Goal: Information Seeking & Learning: Learn about a topic

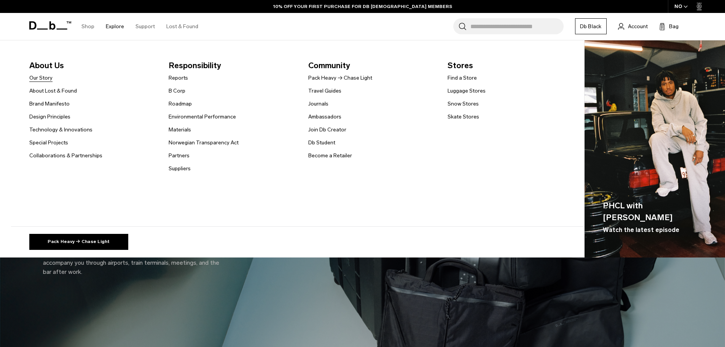
click at [48, 80] on link "Our Story" at bounding box center [40, 78] width 23 height 8
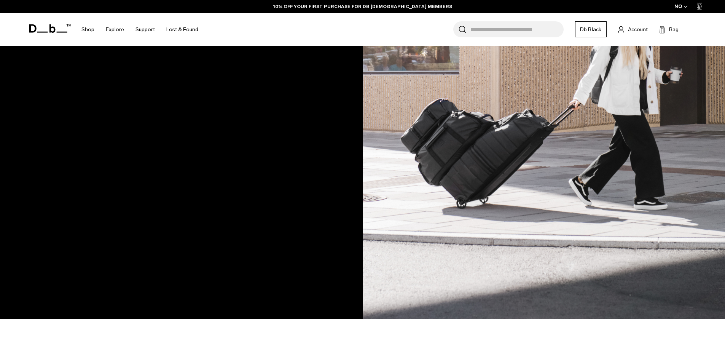
scroll to position [609, 0]
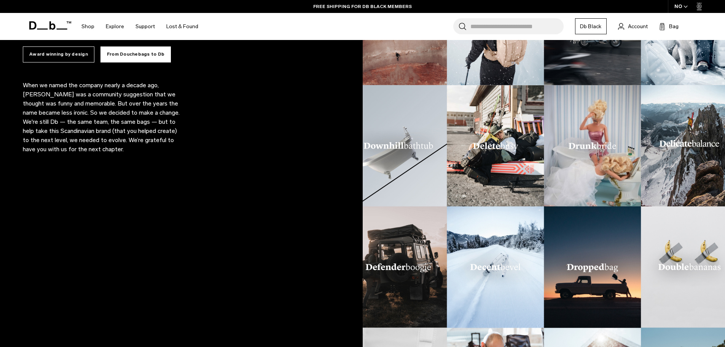
click at [163, 179] on div "A decade of smart travel Award winning by design From Douchebags to Db Since 20…" at bounding box center [181, 206] width 363 height 453
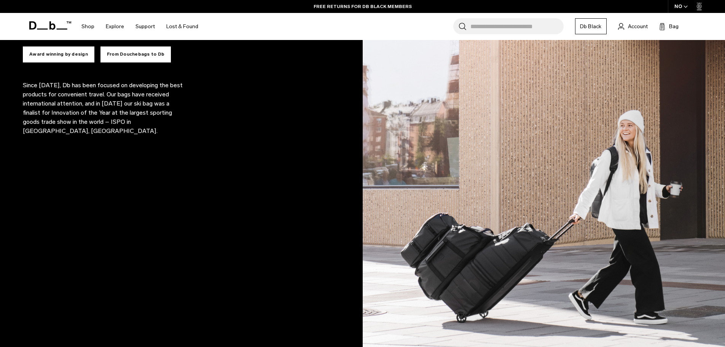
click at [121, 55] on button "From Douchebags to Db" at bounding box center [135, 54] width 70 height 16
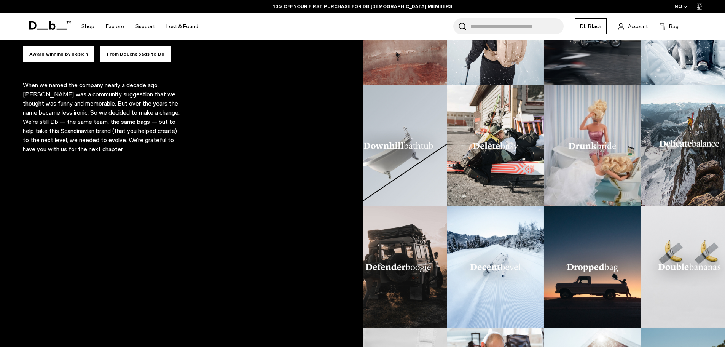
click at [82, 51] on button "Award winning by design" at bounding box center [59, 54] width 72 height 16
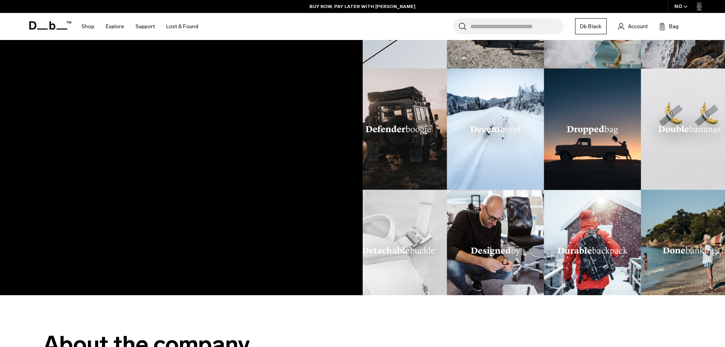
scroll to position [709, 0]
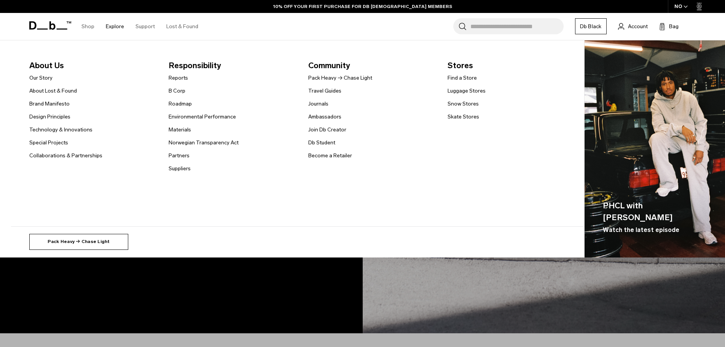
click at [94, 242] on link "Pack Heavy → Chase Light" at bounding box center [78, 242] width 99 height 16
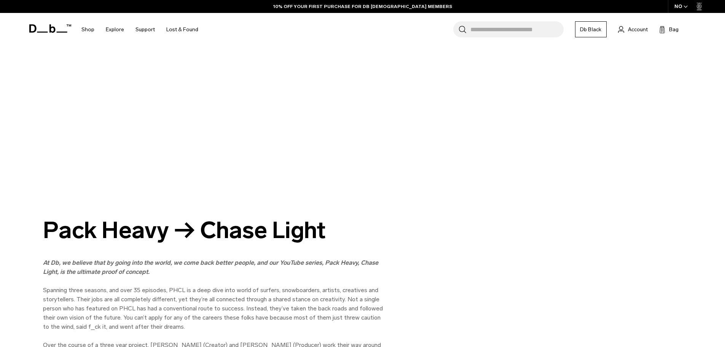
scroll to position [38, 0]
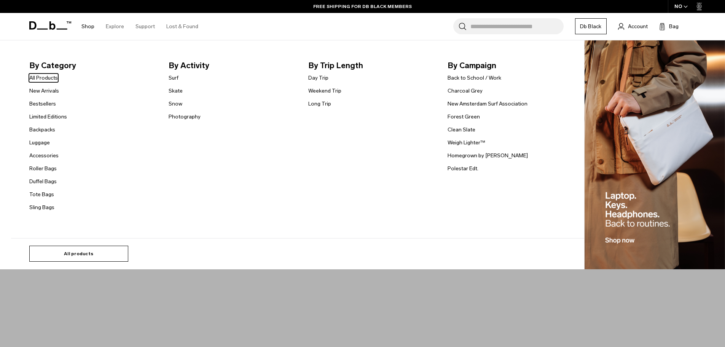
click at [81, 250] on link "All products" at bounding box center [78, 253] width 99 height 16
click at [42, 209] on link "Sling Bags" at bounding box center [41, 207] width 25 height 8
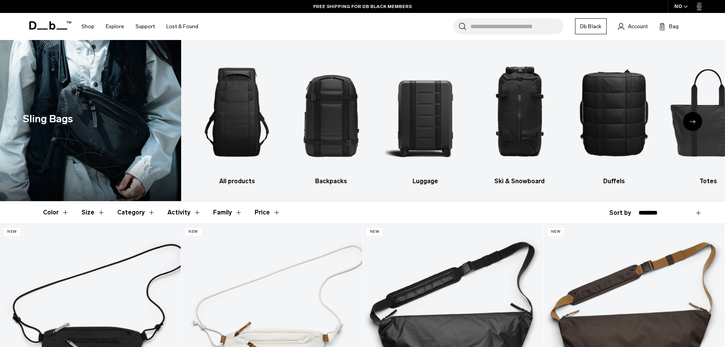
click at [695, 121] on icon "Next slide" at bounding box center [693, 121] width 6 height 3
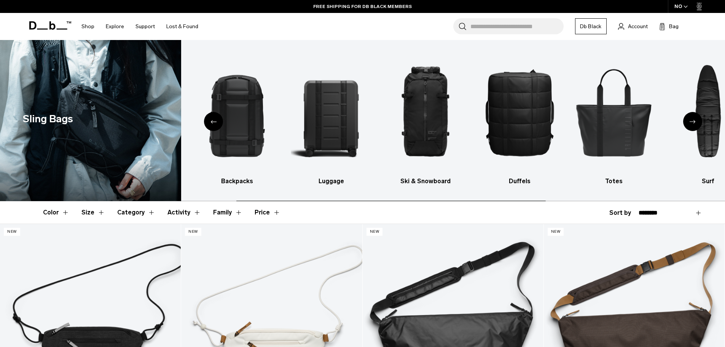
click at [693, 121] on icon "Next slide" at bounding box center [693, 121] width 6 height 3
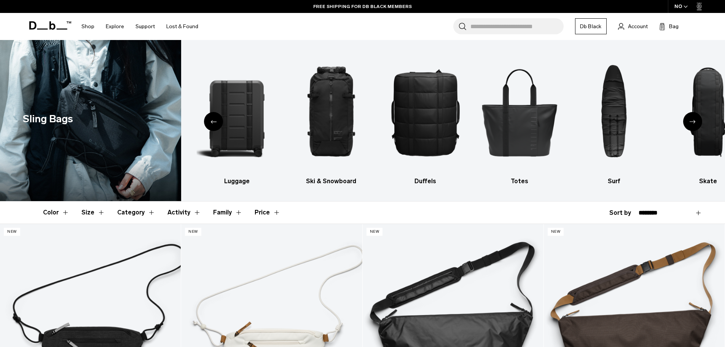
click at [693, 121] on icon "Next slide" at bounding box center [693, 121] width 6 height 3
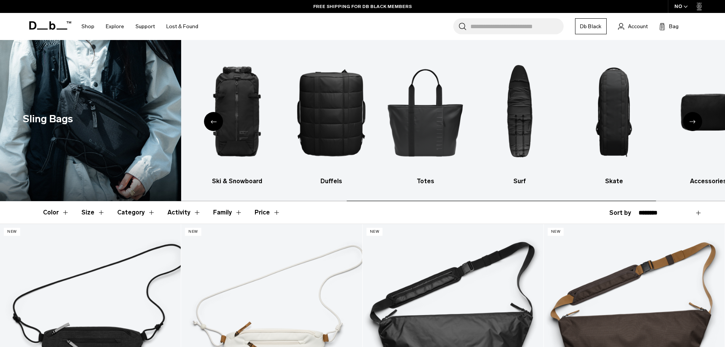
click at [693, 121] on icon "Next slide" at bounding box center [693, 121] width 6 height 3
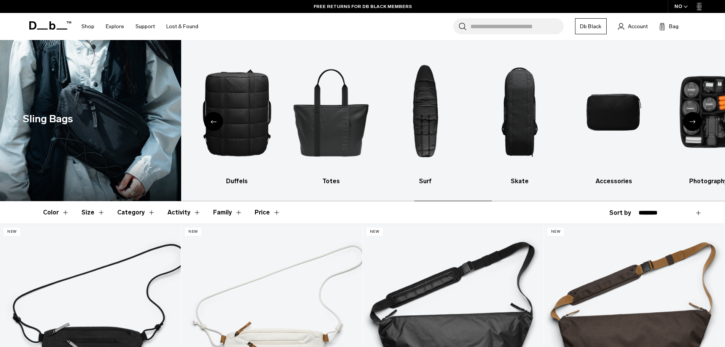
click at [693, 121] on icon "Next slide" at bounding box center [693, 121] width 6 height 3
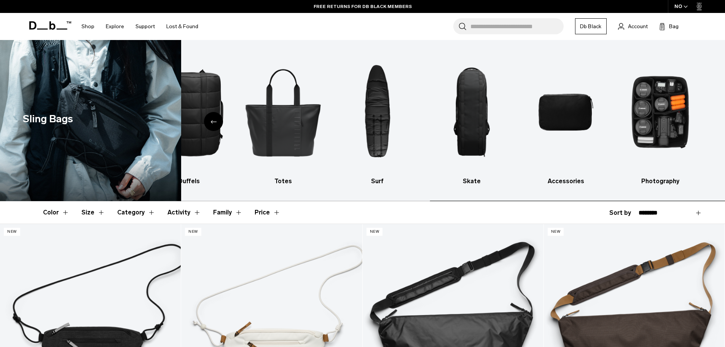
click at [300, 129] on ul "All products Backpacks Luggage Ski & Snowboard Duffels Totes Surf Skate Accesso…" at bounding box center [36, 118] width 529 height 134
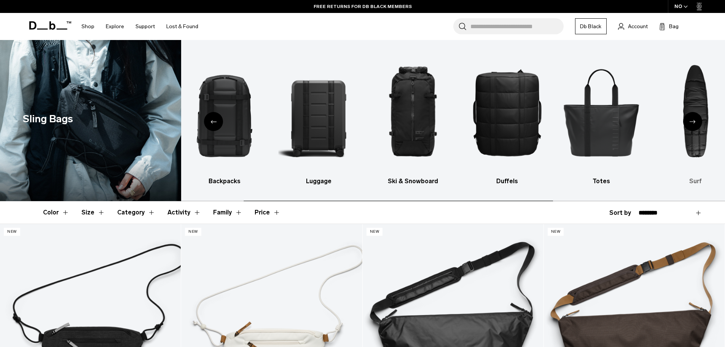
click at [662, 122] on img "7 / 10" at bounding box center [695, 111] width 81 height 121
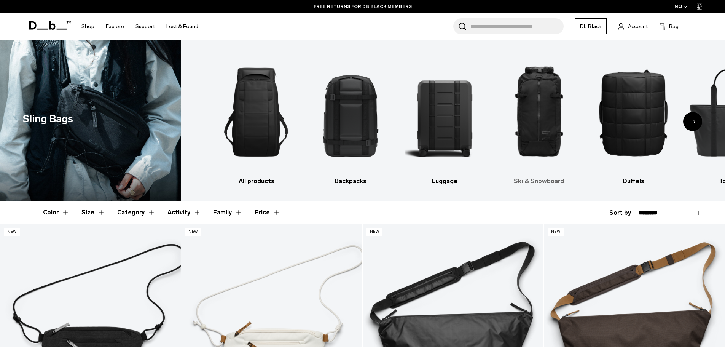
click at [601, 123] on ul "All products Backpacks Luggage Ski & Snowboard Duffels Totes Surf Skate Accesso…" at bounding box center [480, 118] width 529 height 134
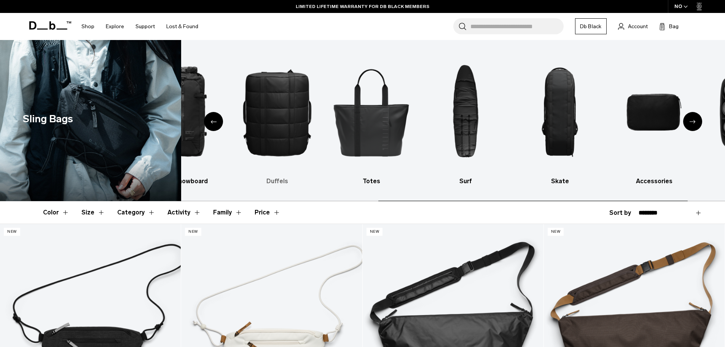
click at [301, 125] on img "5 / 10" at bounding box center [277, 111] width 81 height 121
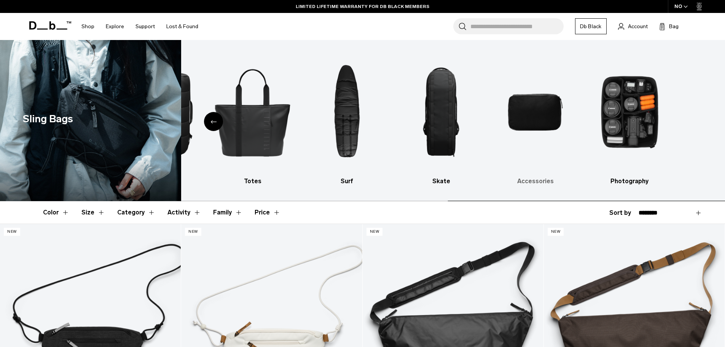
click at [269, 125] on ul "All products Backpacks Luggage Ski & Snowboard Duffels Totes Surf Skate Accesso…" at bounding box center [5, 118] width 529 height 134
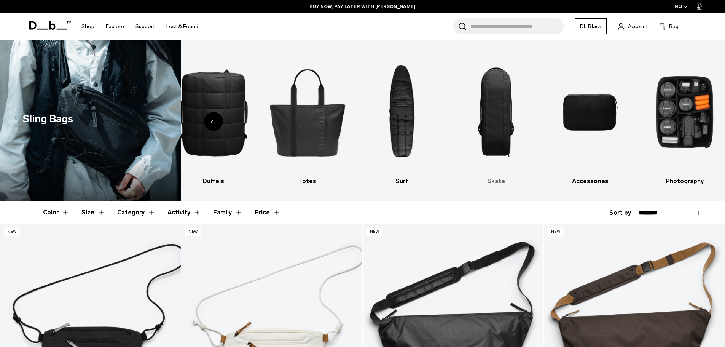
click at [497, 125] on img "8 / 10" at bounding box center [496, 111] width 81 height 121
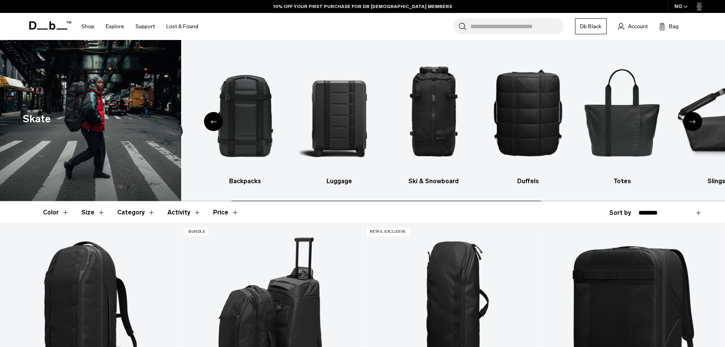
click at [488, 131] on img "5 / 10" at bounding box center [528, 111] width 81 height 121
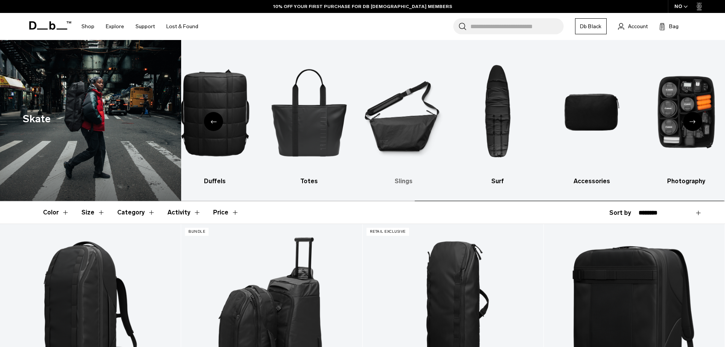
click at [397, 135] on img "7 / 10" at bounding box center [403, 111] width 81 height 121
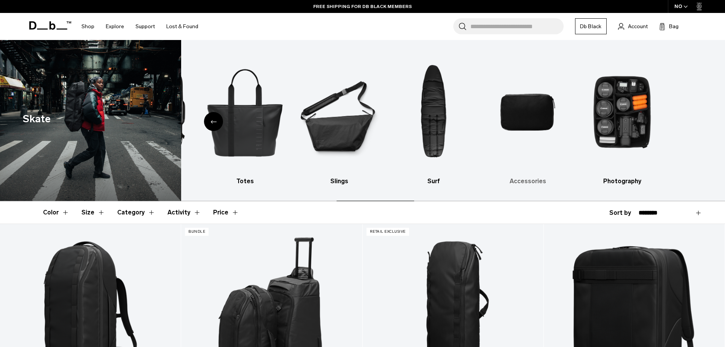
click at [725, 118] on html "Skip to content BUY NOW, PAY LATER WITH KLARNA 10% OFF YOUR FIRST PURCHASE FOR …" at bounding box center [362, 173] width 725 height 347
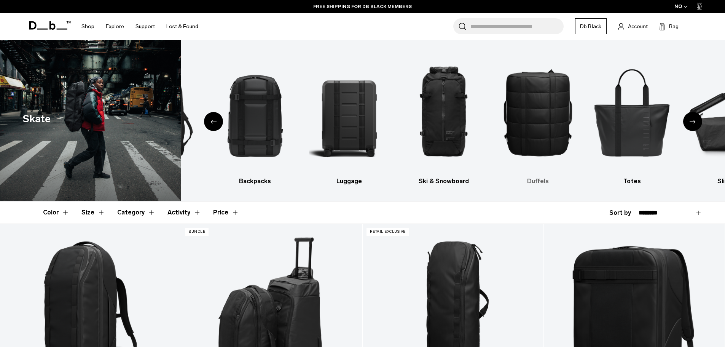
click at [552, 124] on img "5 / 10" at bounding box center [537, 111] width 81 height 121
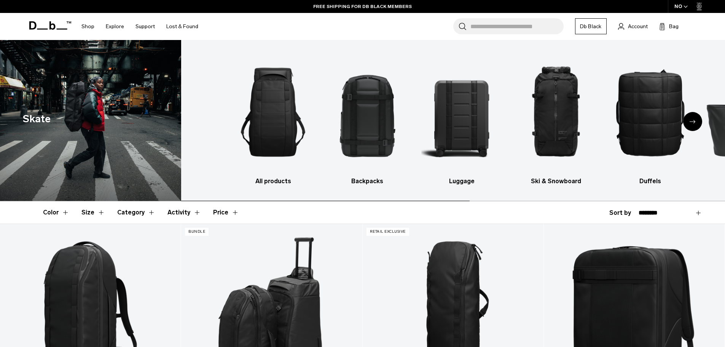
click at [550, 124] on ul "All products Backpacks Luggage Ski & Snowboard Duffels Totes Slings Surf Access…" at bounding box center [497, 118] width 529 height 134
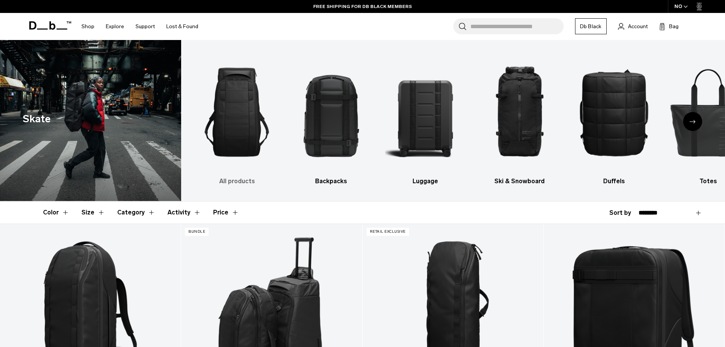
click at [242, 128] on img "1 / 10" at bounding box center [236, 111] width 81 height 121
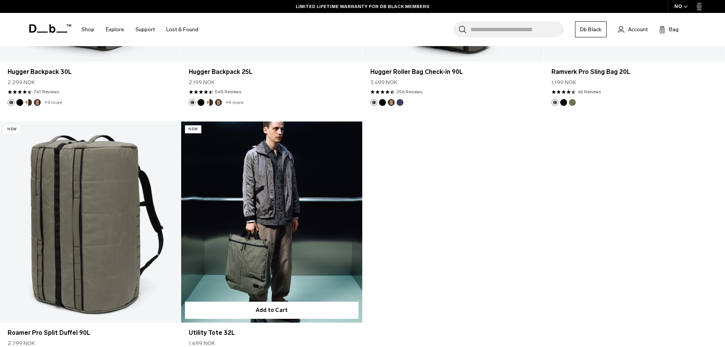
scroll to position [3159, 0]
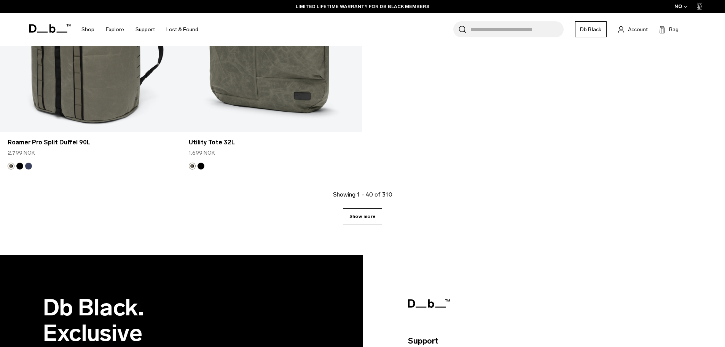
click at [368, 220] on link "Show more" at bounding box center [362, 216] width 39 height 16
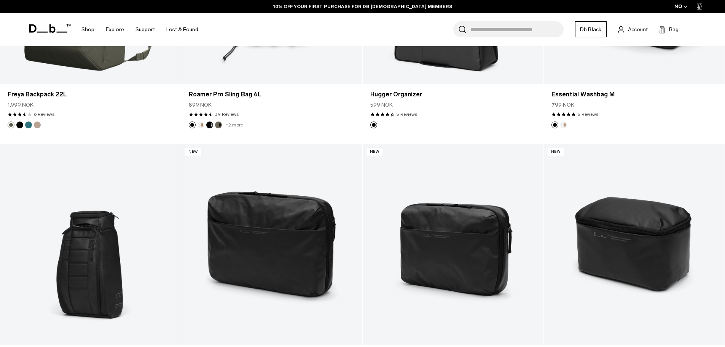
scroll to position [4739, 0]
